Goal: Entertainment & Leisure: Consume media (video, audio)

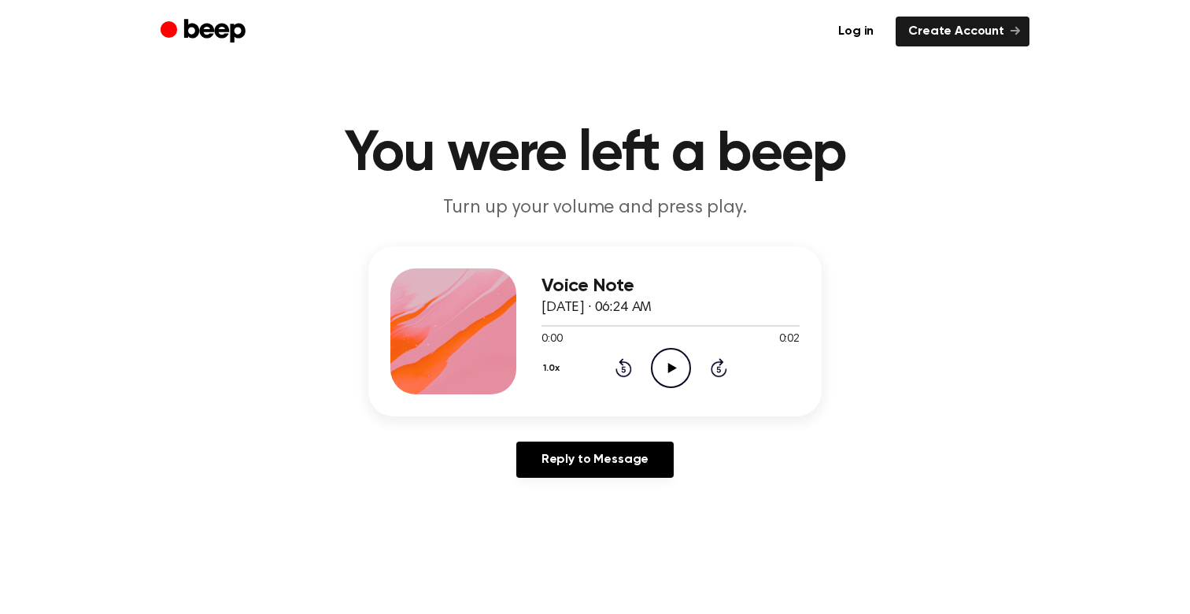
click at [677, 369] on icon "Play Audio" at bounding box center [671, 368] width 40 height 40
click at [665, 359] on icon "Play Audio" at bounding box center [671, 368] width 40 height 40
click at [672, 359] on icon "Play Audio" at bounding box center [671, 368] width 40 height 40
